Goal: Transaction & Acquisition: Purchase product/service

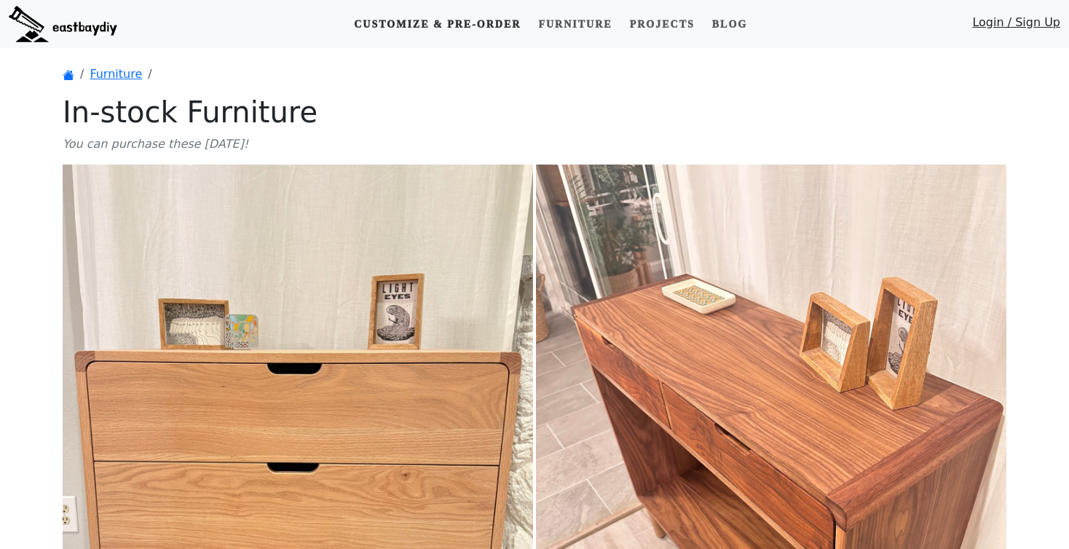
click at [430, 30] on link "Customize & Pre-order" at bounding box center [437, 24] width 178 height 27
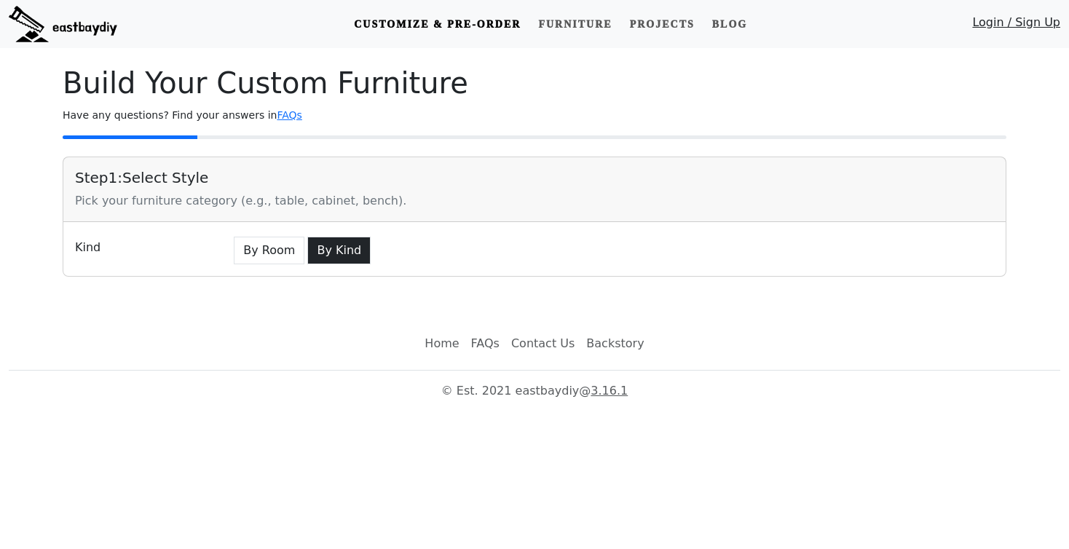
click at [312, 250] on button "By Kind" at bounding box center [338, 251] width 63 height 28
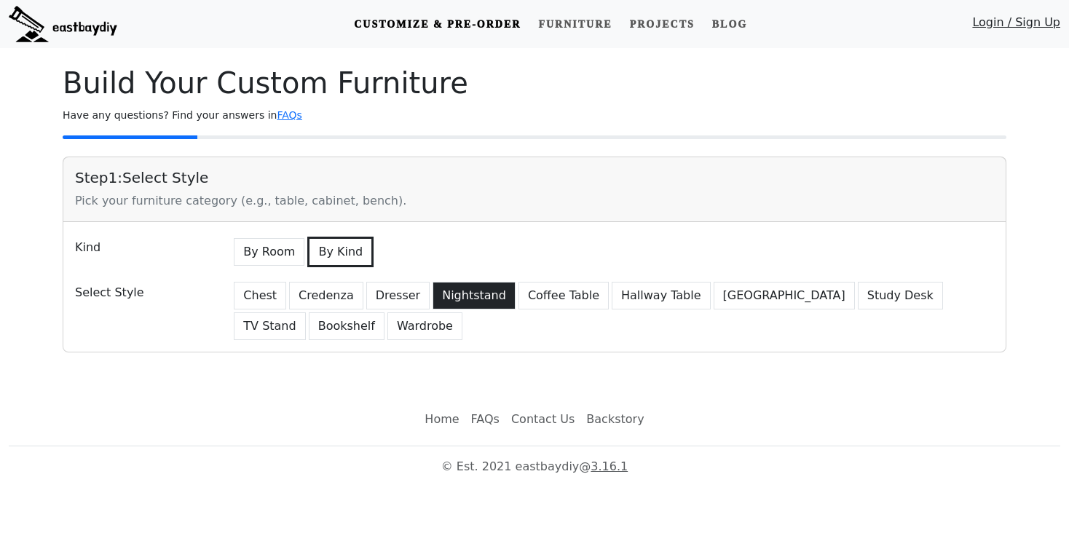
click at [466, 296] on button "Nightstand" at bounding box center [473, 296] width 83 height 28
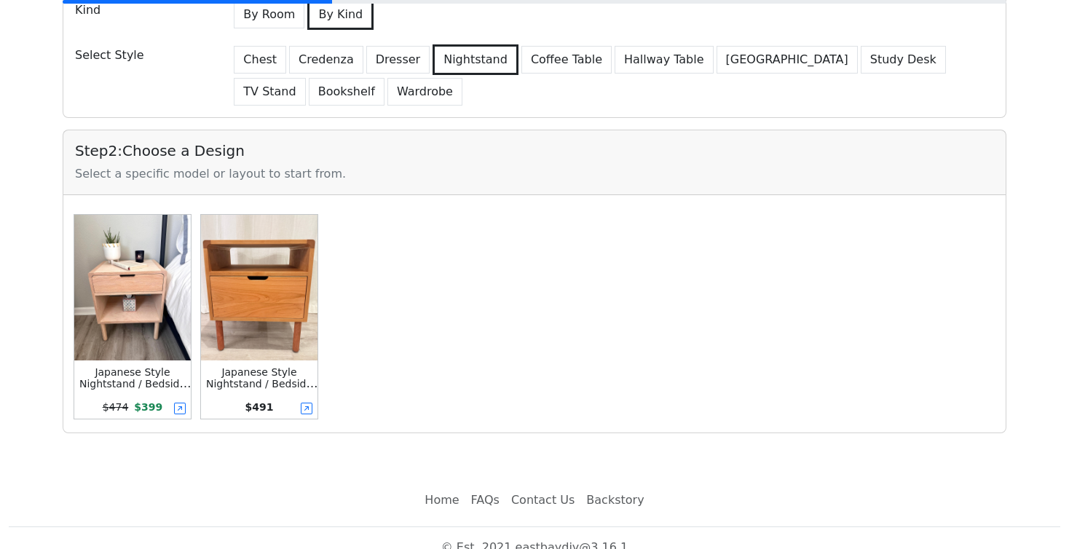
scroll to position [238, 0]
click at [138, 344] on img at bounding box center [132, 287] width 116 height 146
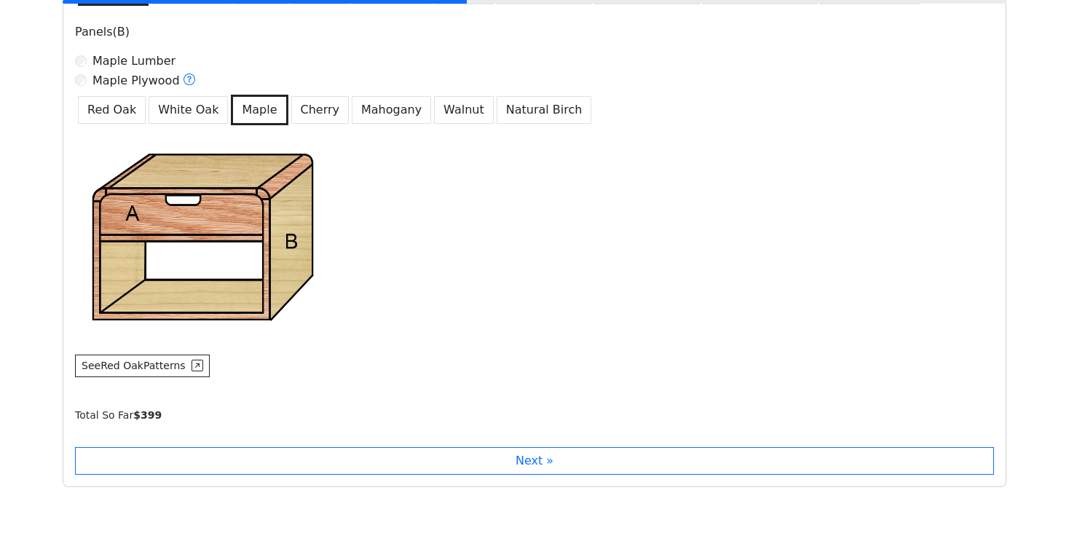
scroll to position [767, 0]
